Goal: Check status: Check status

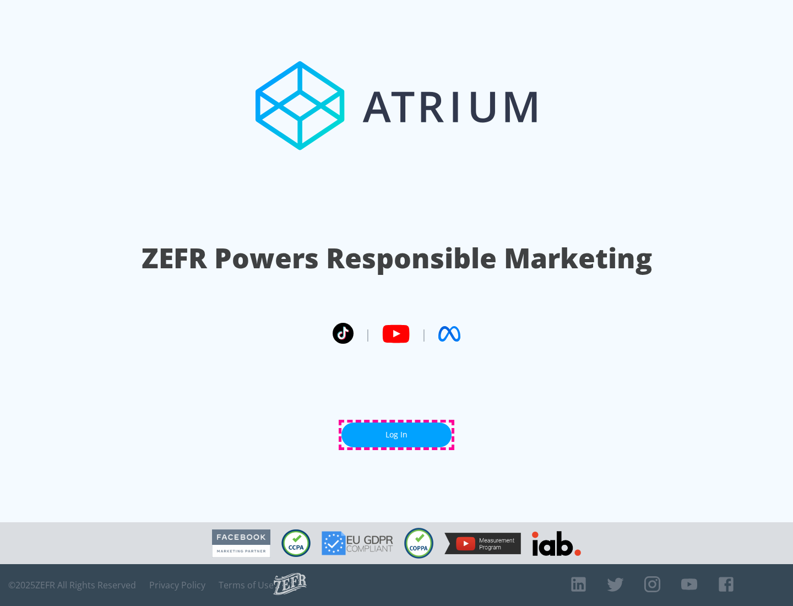
click at [397, 435] on link "Log In" at bounding box center [396, 434] width 110 height 25
